Goal: Contribute content: Add original content to the website for others to see

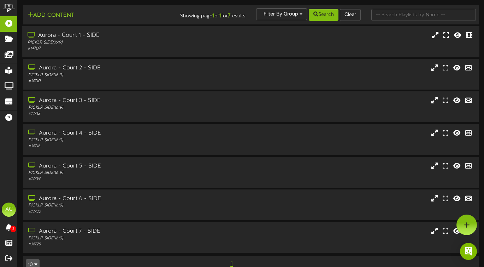
click at [88, 34] on div "Aurora - Court 1 - SIDE PICKLR SIDE ( 16:9 ) # 14707" at bounding box center [250, 41] width 457 height 31
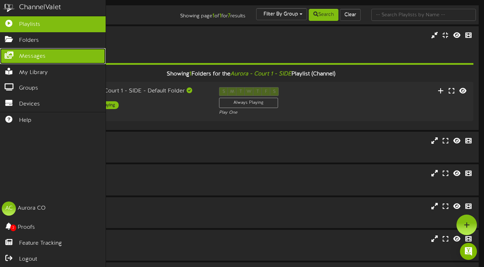
click at [42, 53] on span "Messages" at bounding box center [32, 56] width 27 height 8
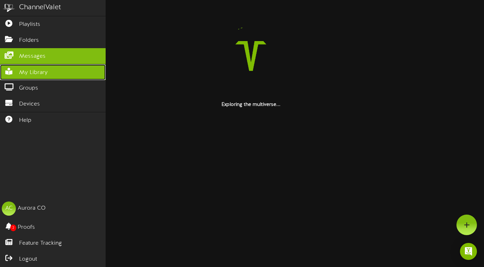
click at [35, 71] on span "My Library" at bounding box center [33, 73] width 29 height 8
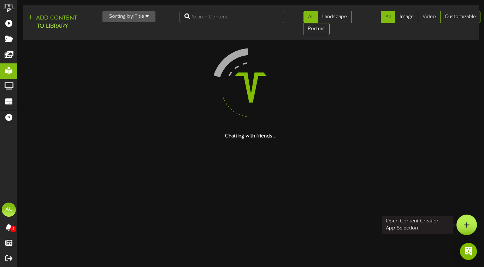
click at [464, 222] on div at bounding box center [467, 224] width 21 height 21
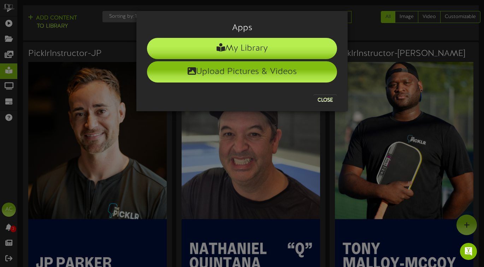
click at [217, 51] on icon at bounding box center [221, 47] width 8 height 8
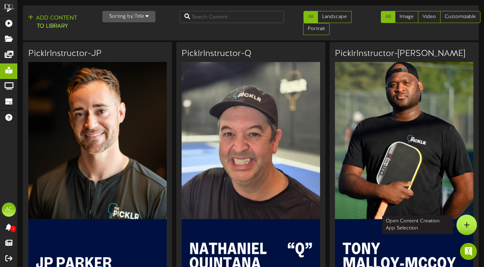
click at [467, 220] on div at bounding box center [467, 224] width 21 height 21
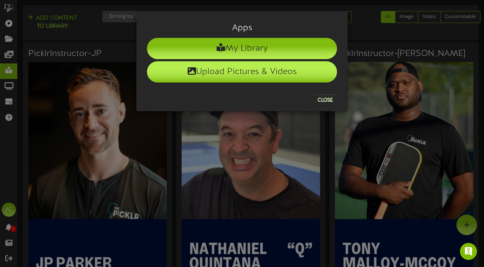
click at [290, 74] on li "Upload Pictures & Videos" at bounding box center [242, 71] width 190 height 21
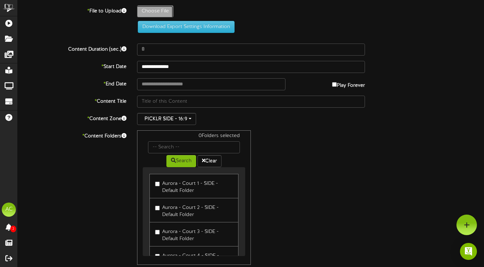
type input "**********"
type input "revelsizemilp"
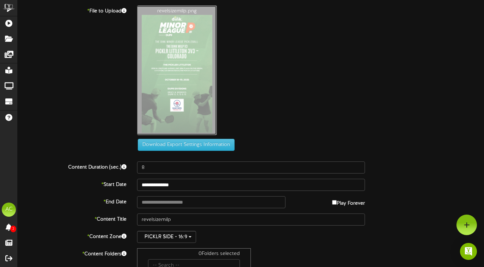
type input "**********"
type input "revelmilp"
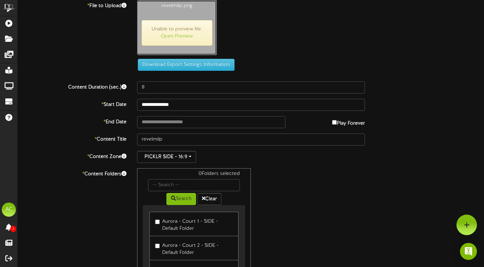
scroll to position [4, 0]
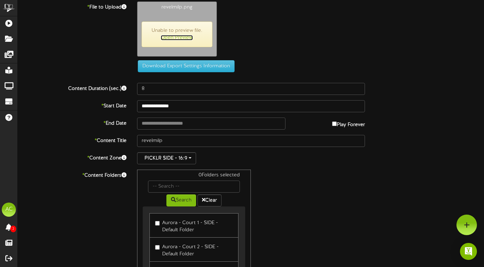
click at [171, 35] on link "Open Preview" at bounding box center [177, 37] width 32 height 5
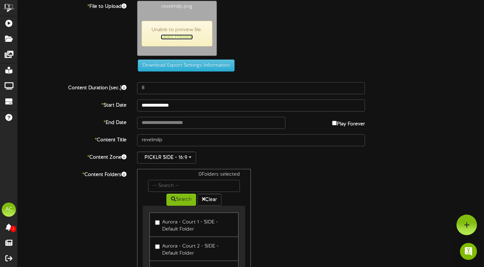
scroll to position [0, 0]
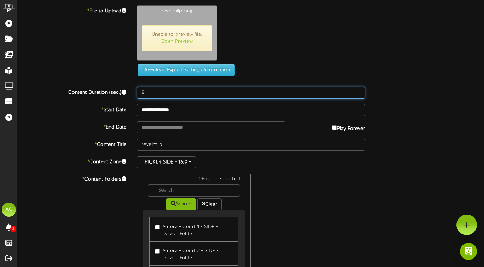
click at [170, 92] on input "8" at bounding box center [251, 93] width 228 height 12
type input "12"
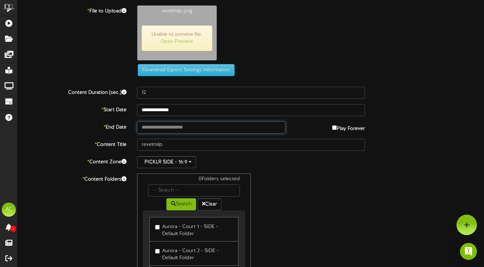
click at [175, 133] on body "ChannelValet Playlists Folders Messages My Library Groups Devices Help AC Auror…" at bounding box center [242, 191] width 484 height 383
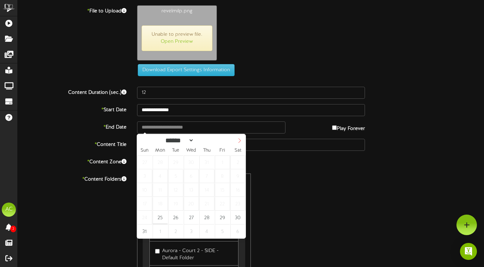
click at [240, 143] on span at bounding box center [240, 140] width 12 height 12
select select "*"
click at [240, 143] on span at bounding box center [240, 140] width 12 height 12
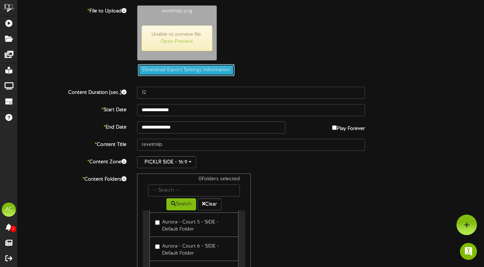
click at [203, 73] on button "Download Export Settings Information" at bounding box center [186, 70] width 97 height 12
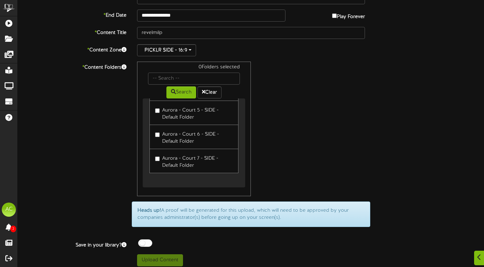
scroll to position [116, 0]
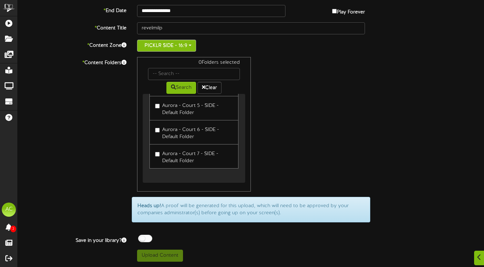
click at [188, 46] on button "PICKLR SIDE - 16:9" at bounding box center [166, 46] width 59 height 12
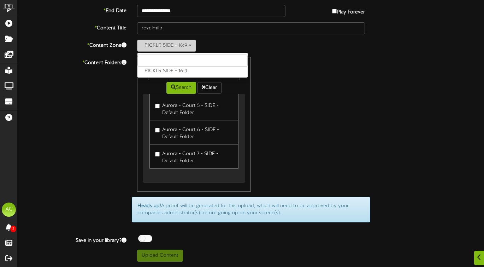
click at [188, 46] on button "PICKLR SIDE - 16:9" at bounding box center [166, 46] width 59 height 12
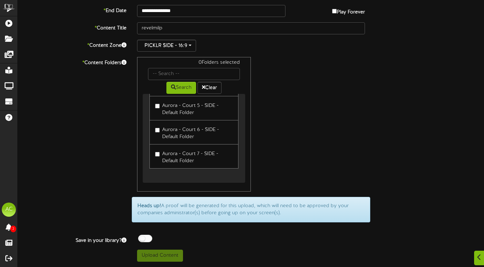
click at [162, 243] on div "Off On" at bounding box center [251, 238] width 228 height 9
click at [475, 257] on div at bounding box center [479, 257] width 12 height 17
click at [437, 230] on div "**********" at bounding box center [251, 75] width 467 height 372
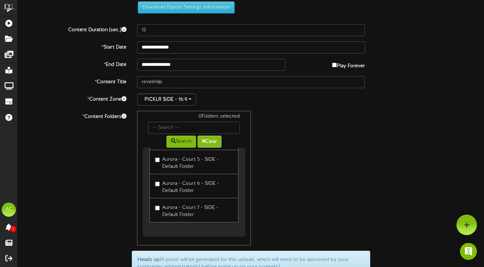
scroll to position [0, 0]
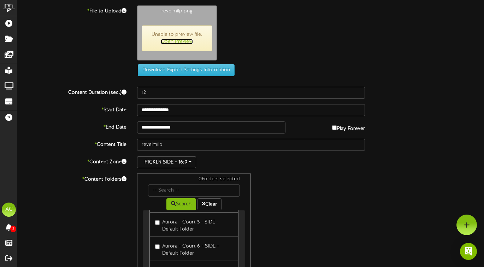
click at [193, 43] on link "Open Preview" at bounding box center [177, 41] width 32 height 5
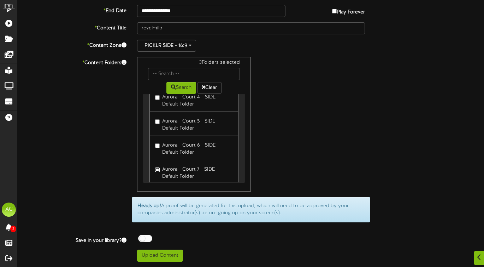
scroll to position [81, 0]
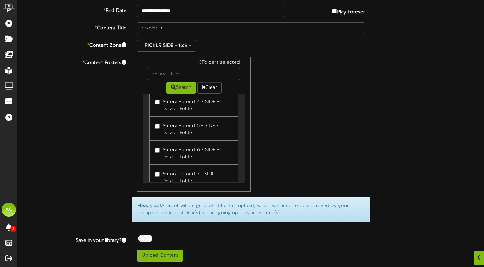
click at [157, 104] on label "Aurora - Court 4 - SIDE - Default Folder" at bounding box center [194, 104] width 78 height 17
click at [158, 105] on label "Aurora - Court 1 - SIDE - Default Folder" at bounding box center [194, 105] width 78 height 17
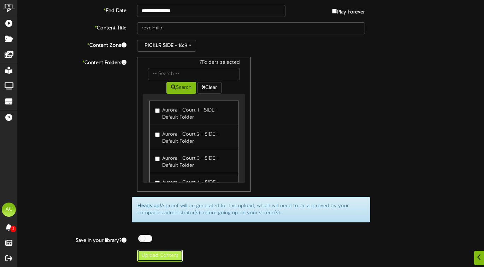
click at [161, 250] on button "Upload Content" at bounding box center [160, 255] width 46 height 12
type input "**********"
